Goal: Task Accomplishment & Management: Use online tool/utility

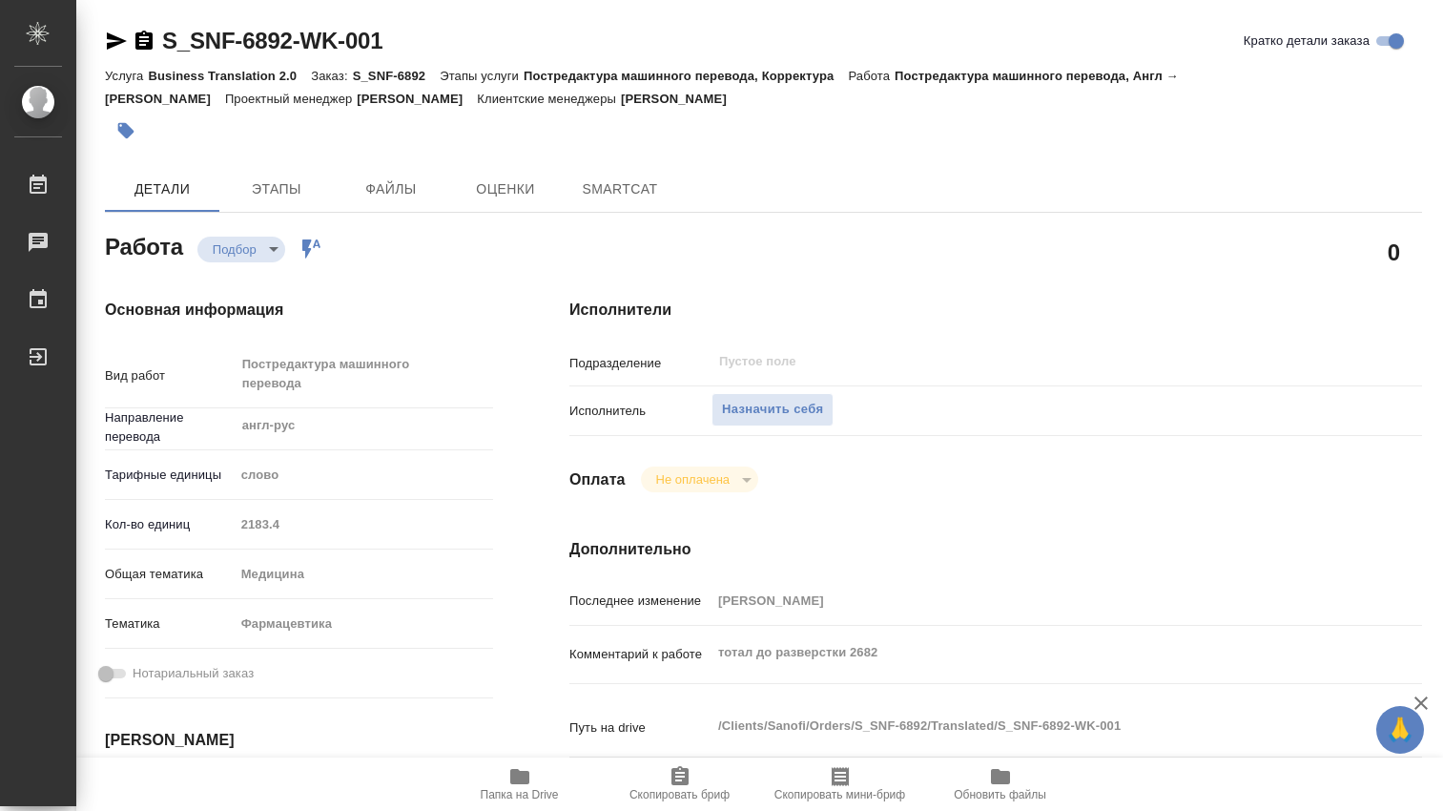
type textarea "x"
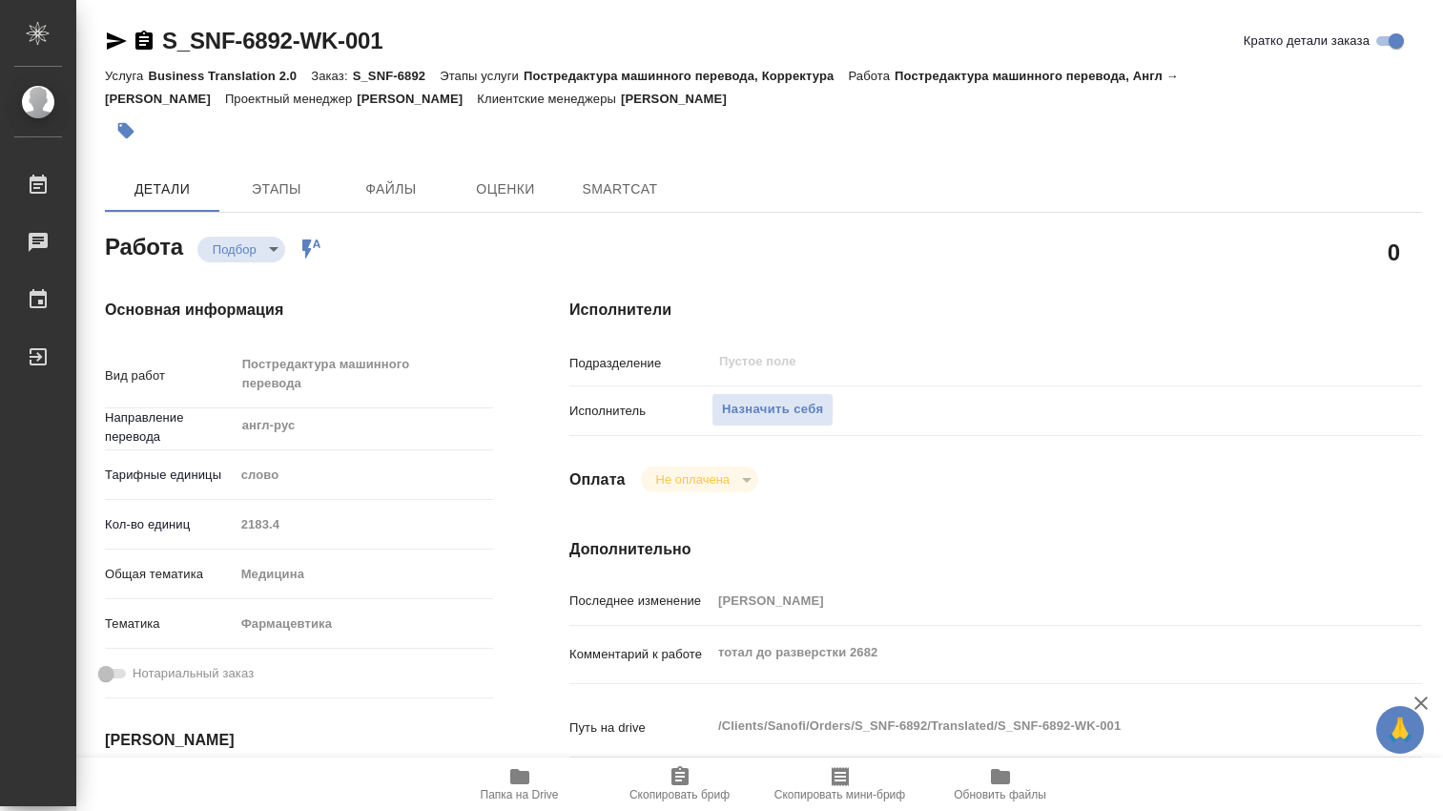
type textarea "x"
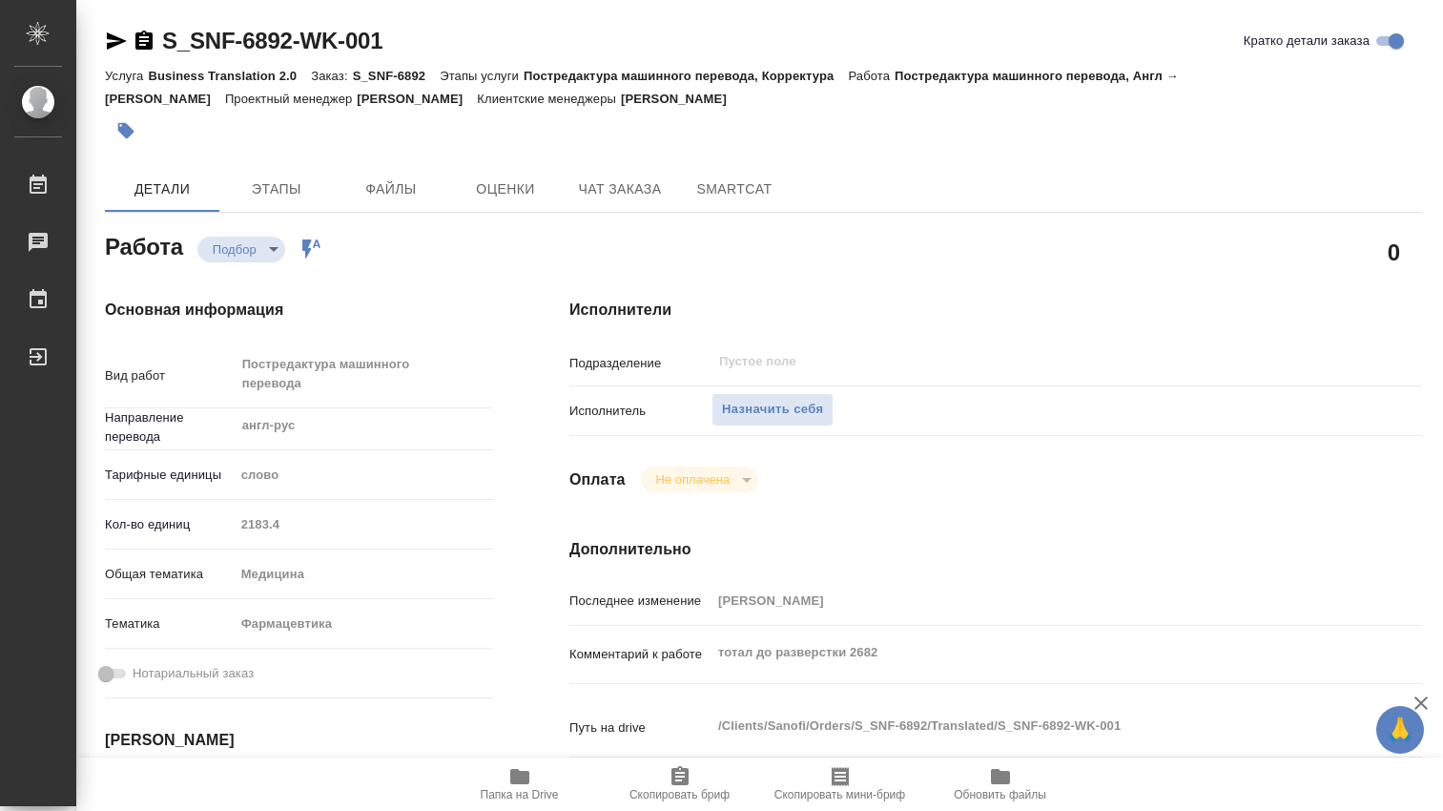
type textarea "x"
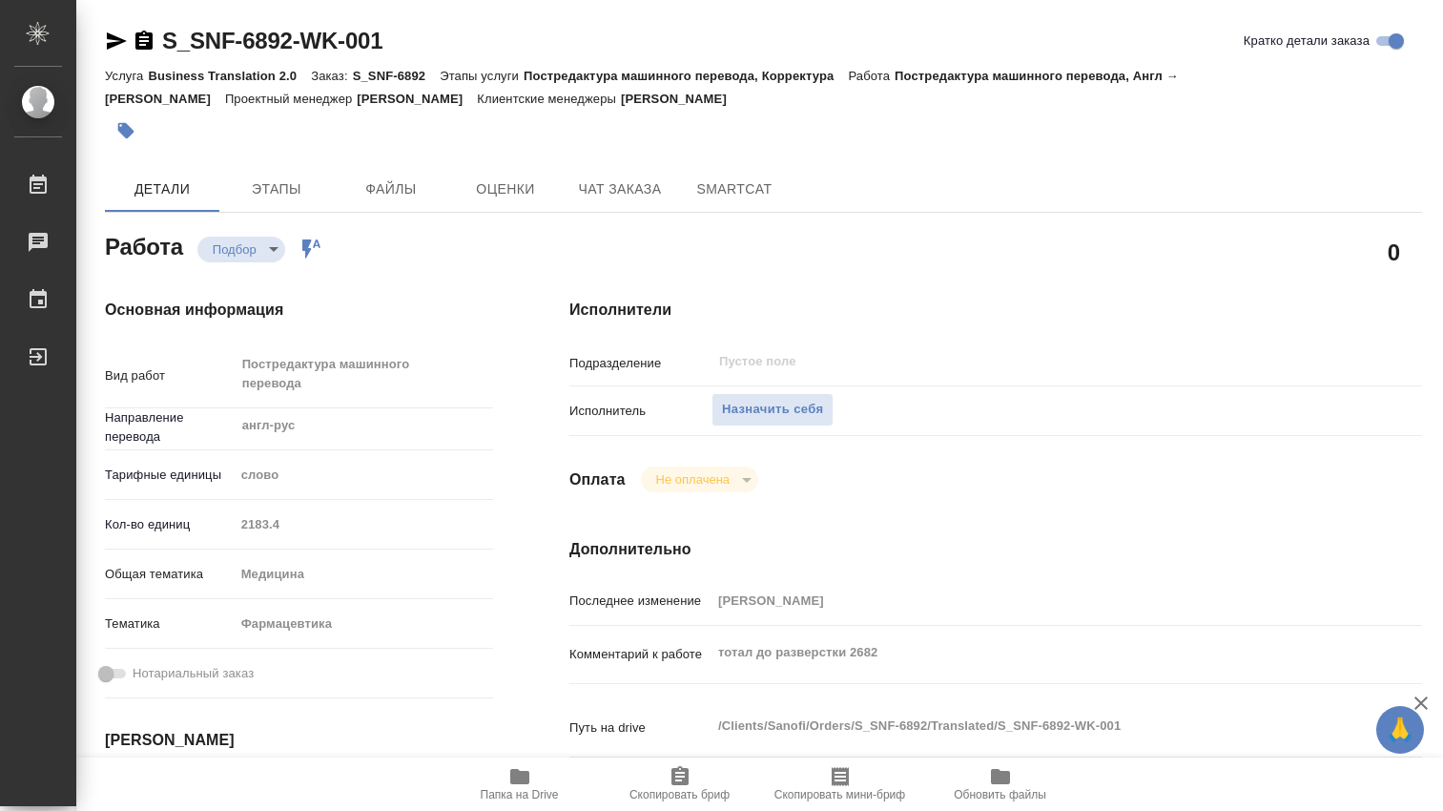
type textarea "x"
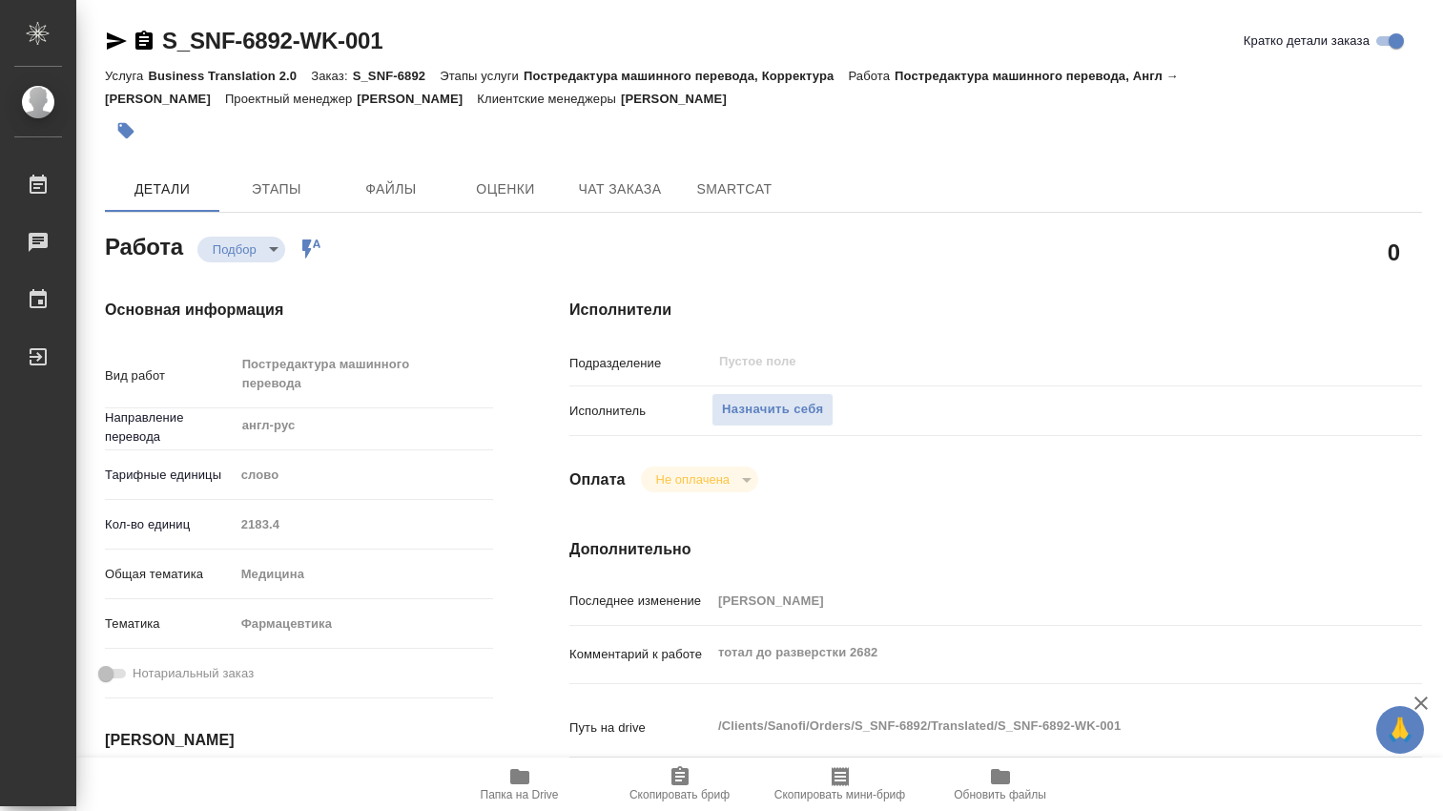
scroll to position [318, 0]
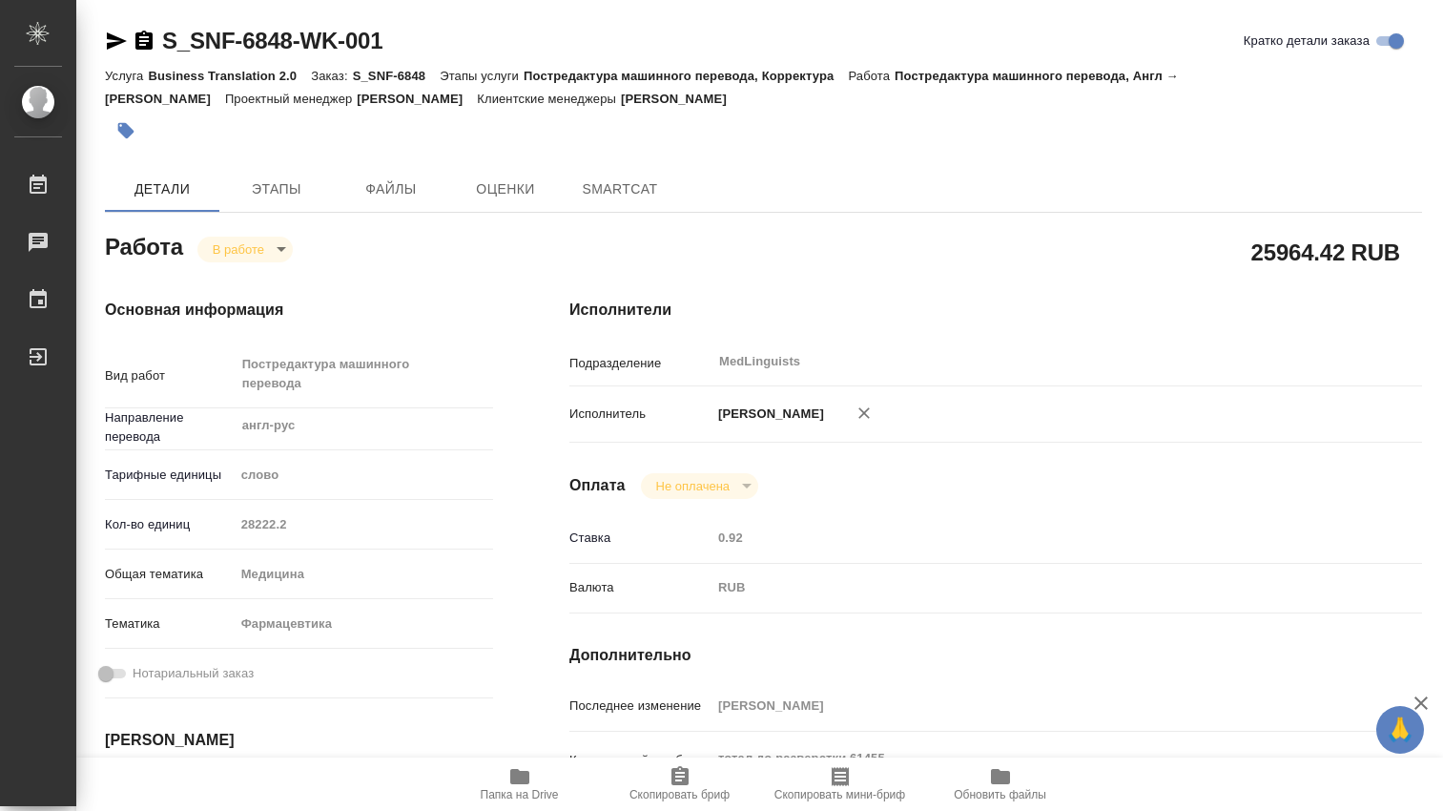
type textarea "x"
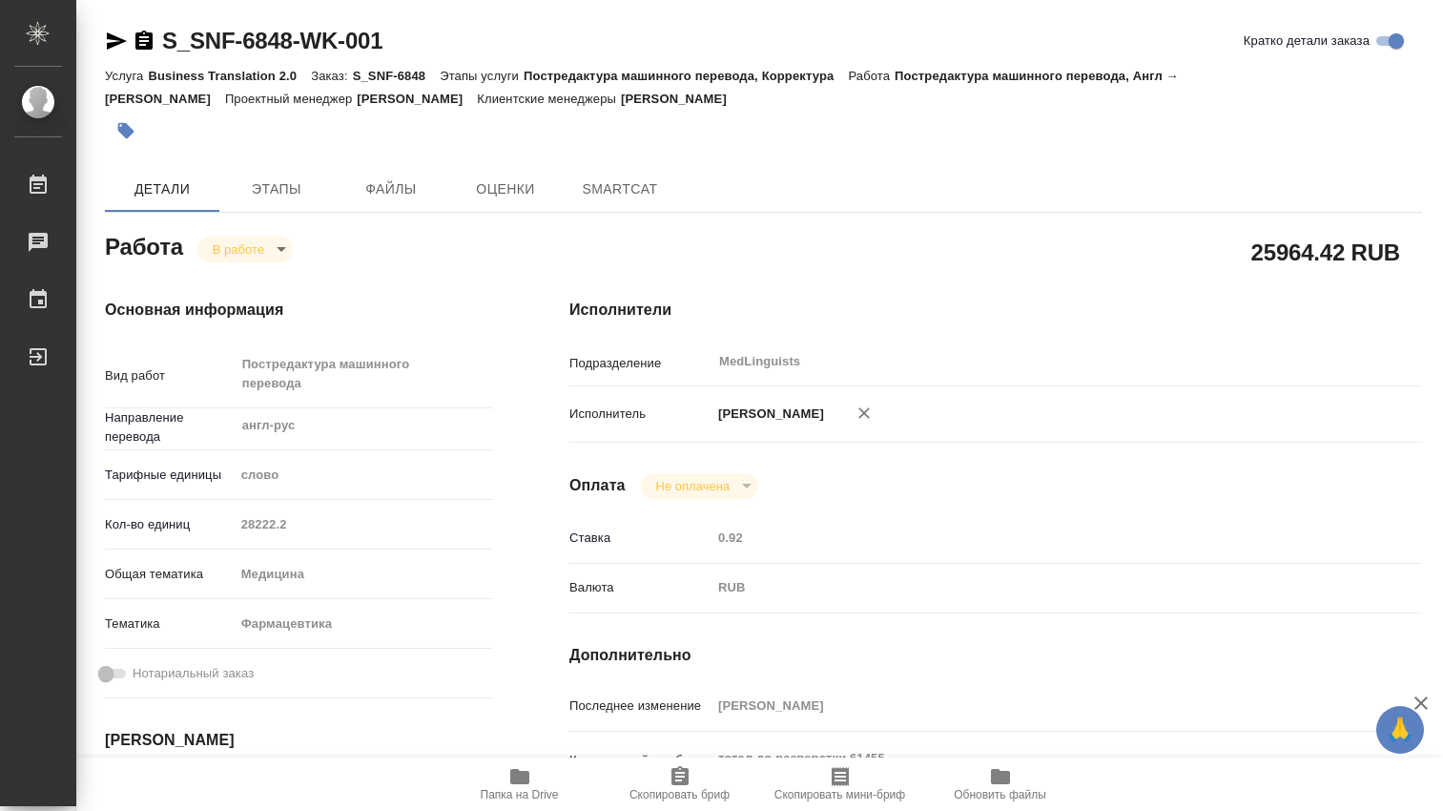
type textarea "x"
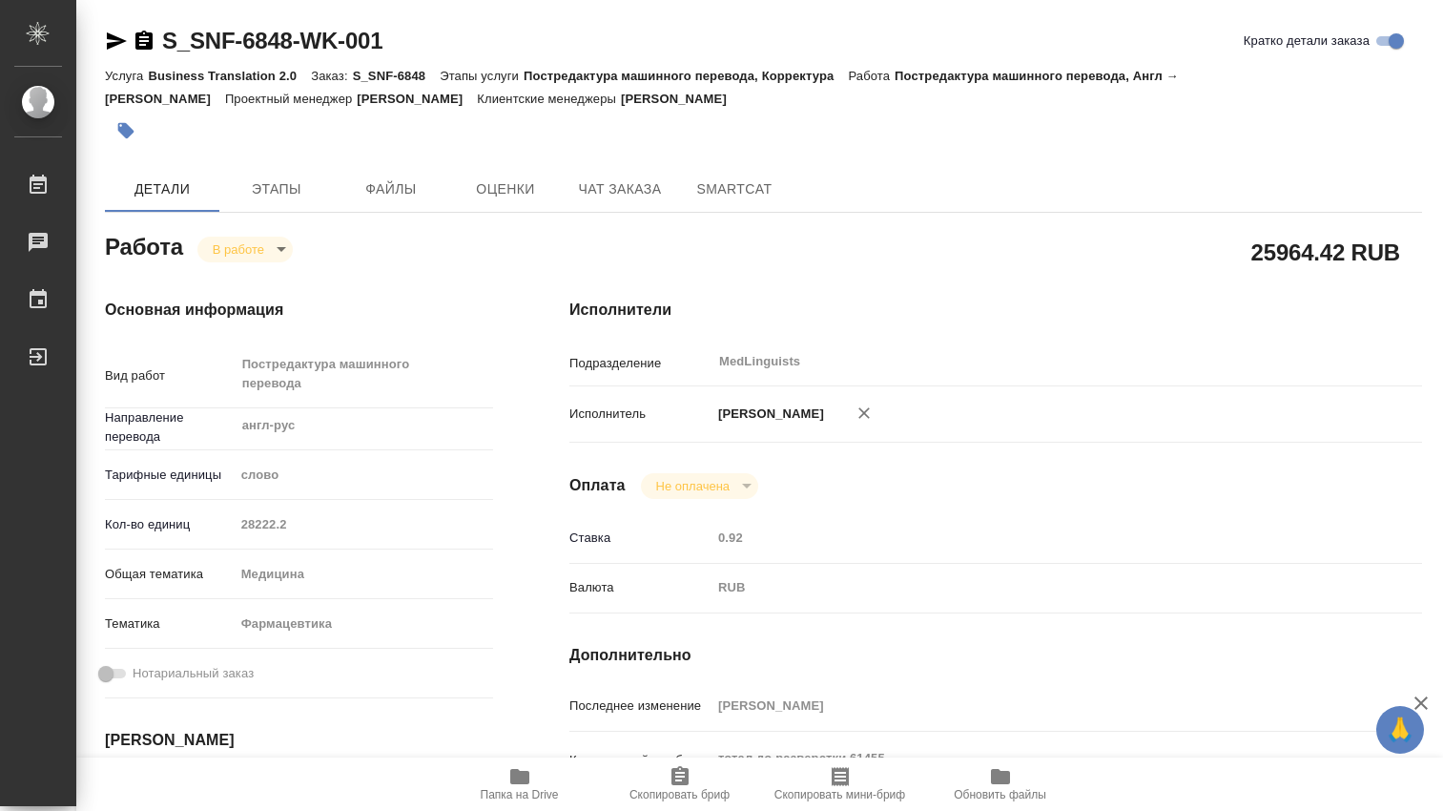
type textarea "x"
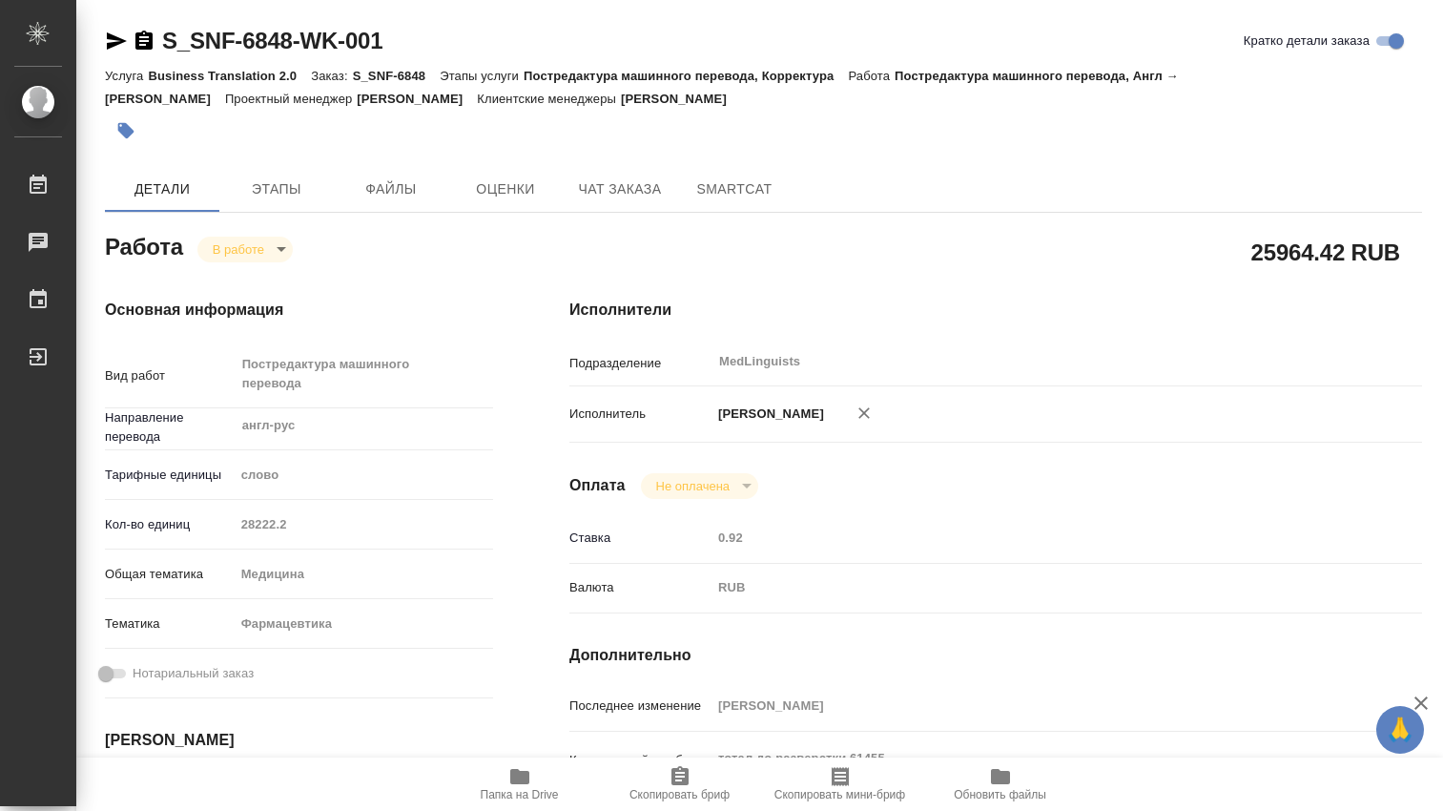
type textarea "x"
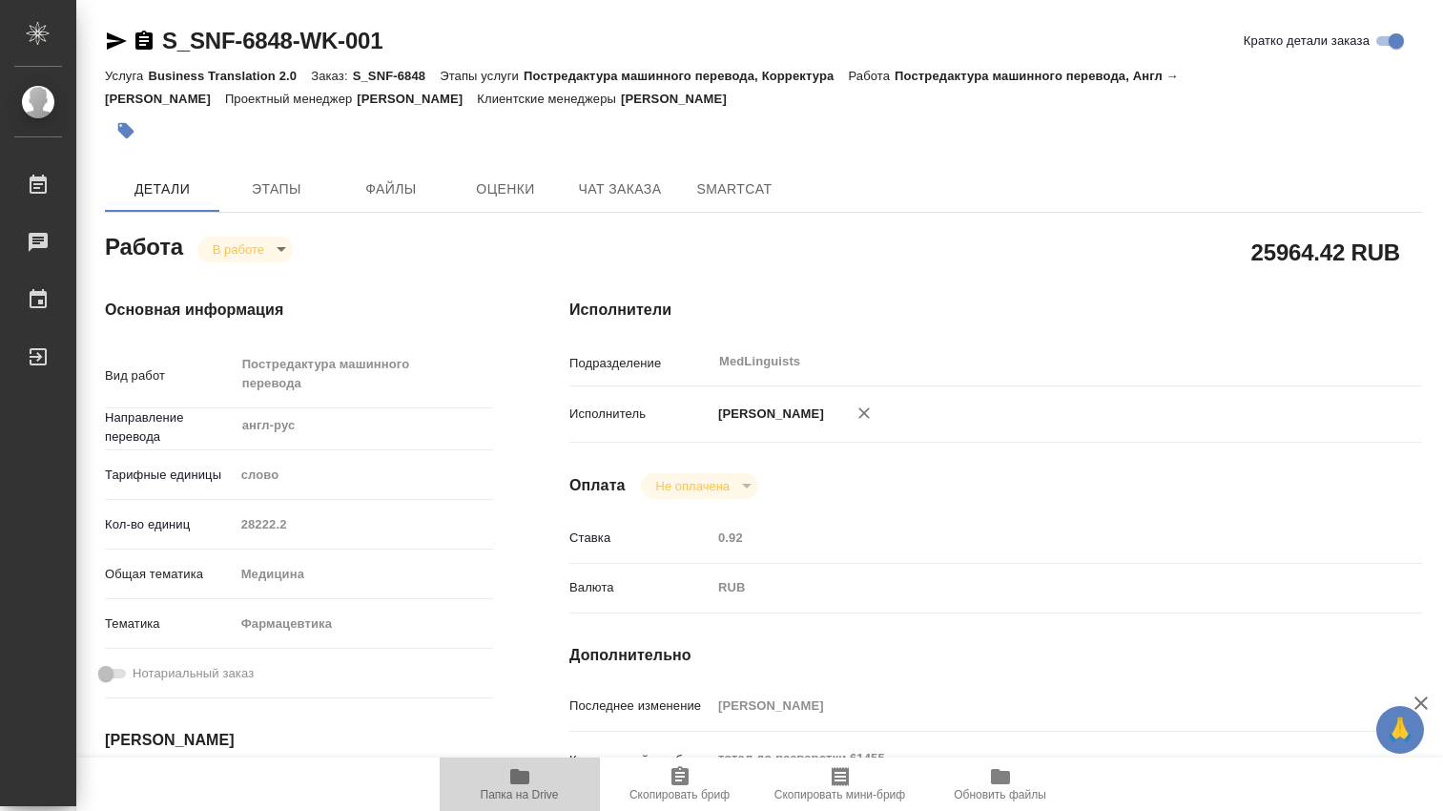
click at [518, 774] on icon "button" at bounding box center [519, 776] width 19 height 15
